Goal: Find specific page/section: Find specific page/section

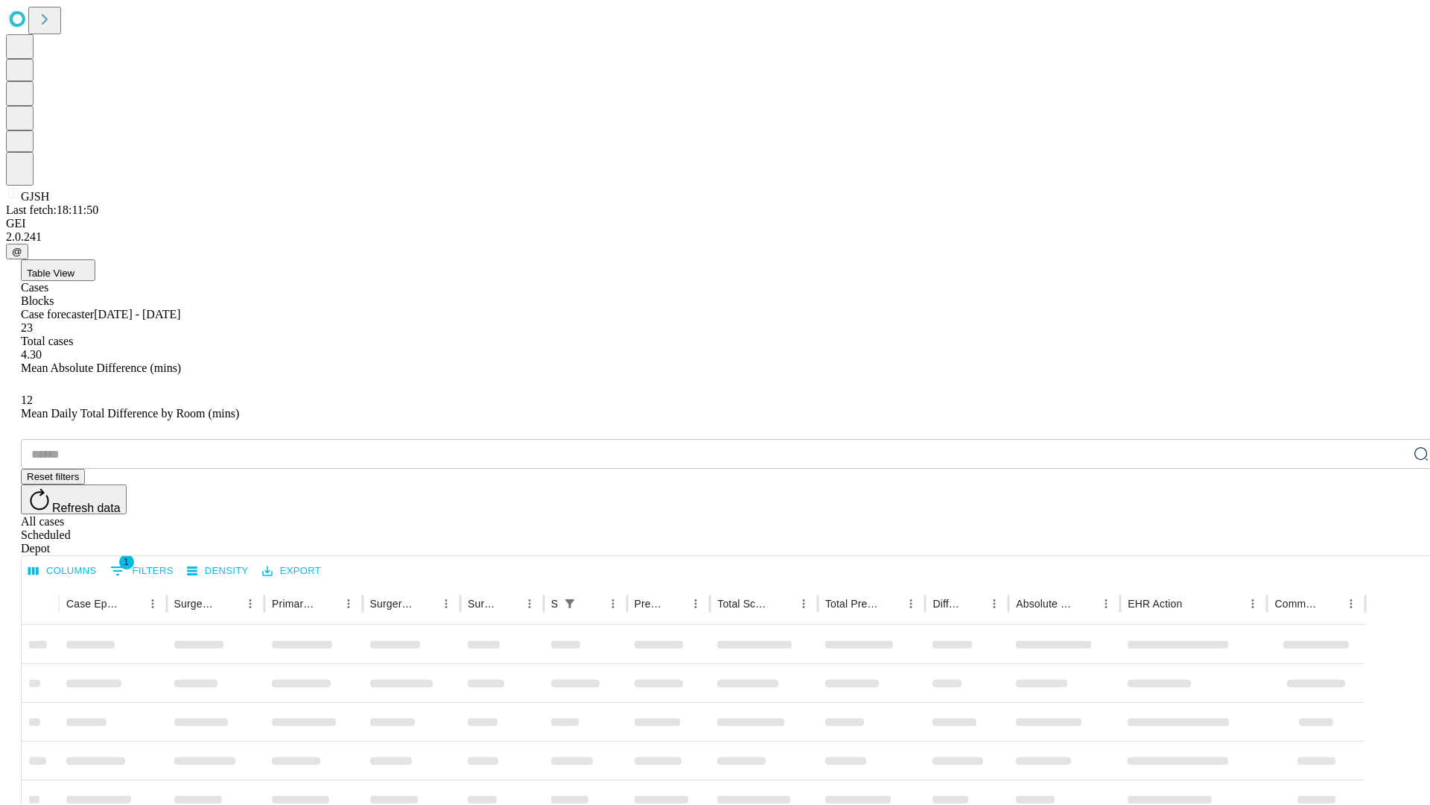
click at [1392, 542] on div "Depot" at bounding box center [730, 548] width 1419 height 13
